Goal: Task Accomplishment & Management: Manage account settings

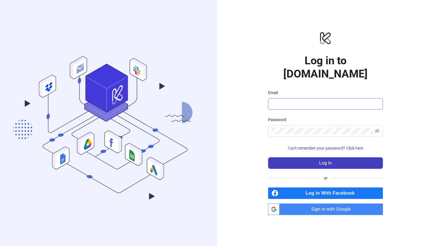
click at [311, 101] on span at bounding box center [325, 103] width 115 height 11
click at [0, 245] on com-1password-button at bounding box center [0, 246] width 0 height 0
type input "**********"
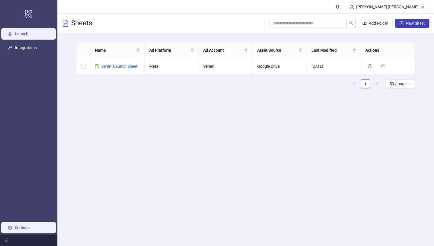
click at [25, 225] on link "Settings" at bounding box center [22, 227] width 15 height 5
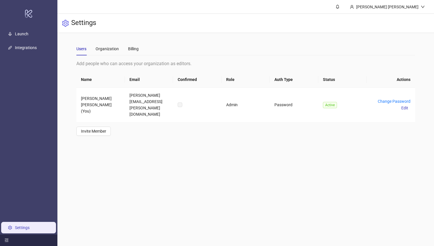
click at [6, 237] on div at bounding box center [28, 239] width 57 height 11
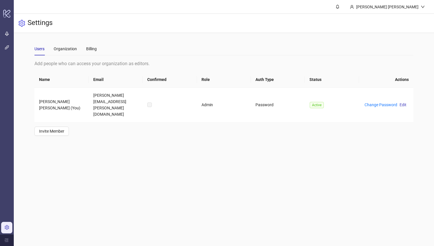
click at [12, 225] on link "Settings" at bounding box center [19, 227] width 15 height 5
click at [93, 53] on div "Billing" at bounding box center [91, 48] width 11 height 13
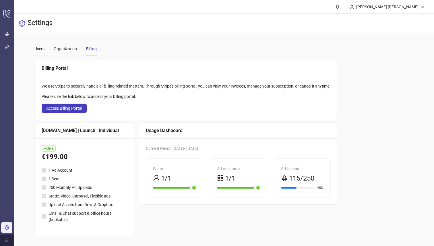
click at [48, 148] on span "Active" at bounding box center [49, 148] width 14 height 6
click at [82, 192] on ul "1 Ad Account 1 Seat 250 Monthly Ad Uploads Static, Video, Carousel, Flexible ad…" at bounding box center [84, 195] width 85 height 56
click at [73, 109] on span "Access Billing Portal" at bounding box center [64, 108] width 36 height 5
